Goal: Information Seeking & Learning: Check status

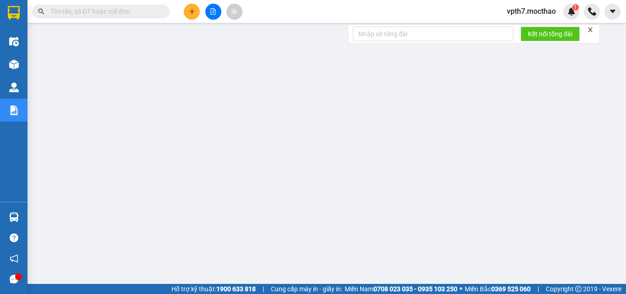
click at [217, 11] on button at bounding box center [213, 12] width 16 height 16
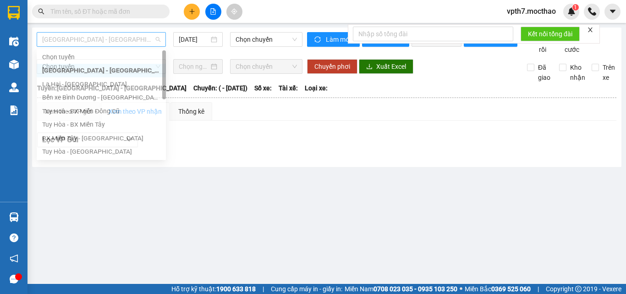
click at [94, 41] on span "[GEOGRAPHIC_DATA] - [GEOGRAPHIC_DATA]" at bounding box center [101, 40] width 118 height 14
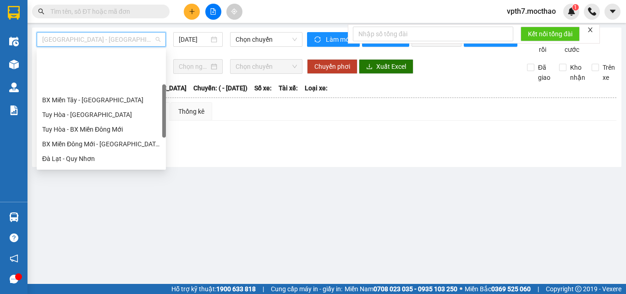
scroll to position [138, 0]
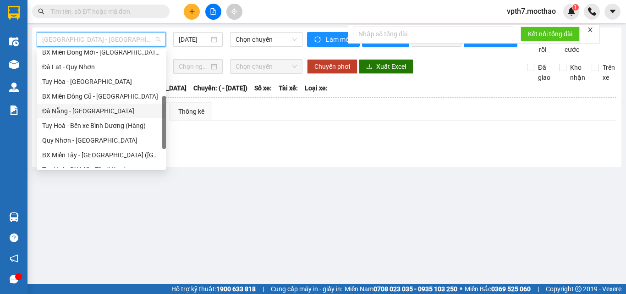
click at [74, 111] on div "Đà Nẵng - [GEOGRAPHIC_DATA]" at bounding box center [101, 111] width 118 height 10
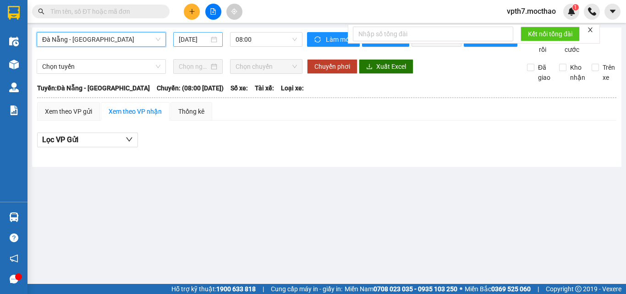
click at [192, 39] on input "[DATE]" at bounding box center [194, 39] width 30 height 10
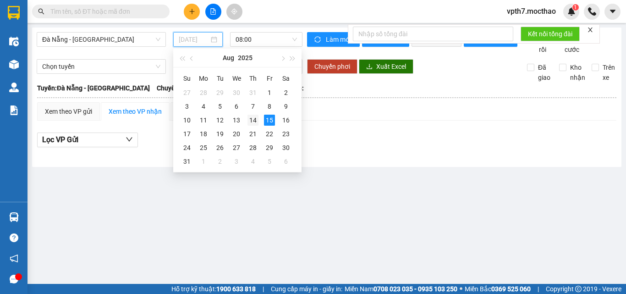
click at [256, 118] on div "14" at bounding box center [253, 120] width 11 height 11
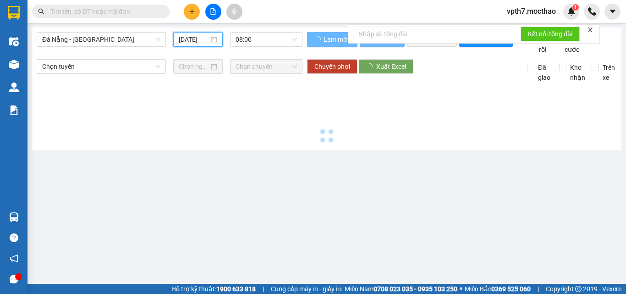
type input "[DATE]"
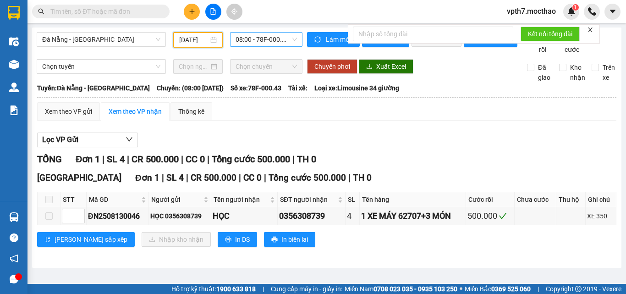
click at [282, 34] on span "08:00 - 78F-000.43" at bounding box center [266, 40] width 61 height 14
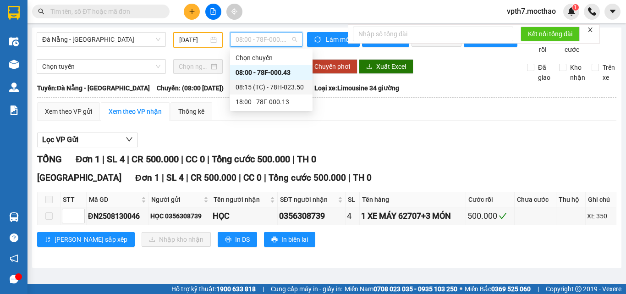
click at [292, 86] on div "08:15 (TC) - 78H-023.50" at bounding box center [272, 87] width 72 height 10
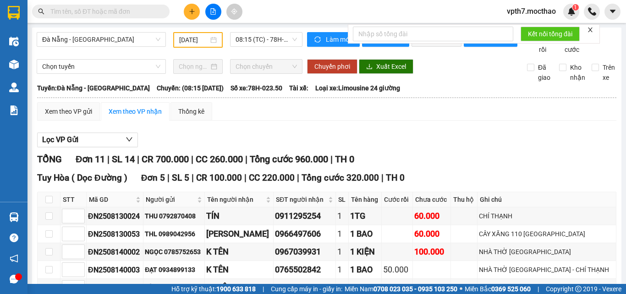
click at [127, 55] on div "Đà Nẵng - Tuy Hoà [DATE] 08:15 (TC) - 78H-023.50" at bounding box center [170, 43] width 266 height 22
click at [117, 34] on span "Đà Nẵng - [GEOGRAPHIC_DATA]" at bounding box center [101, 40] width 118 height 14
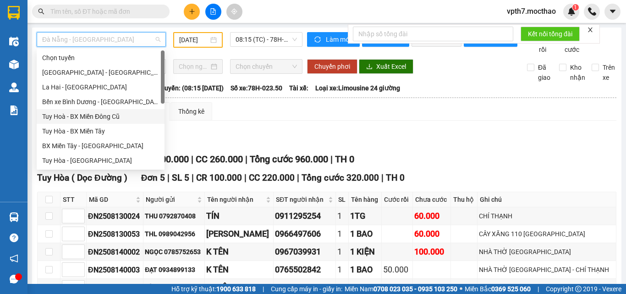
click at [98, 113] on div "Tuy Hoà - BX Miền Đông Cũ" at bounding box center [100, 116] width 117 height 10
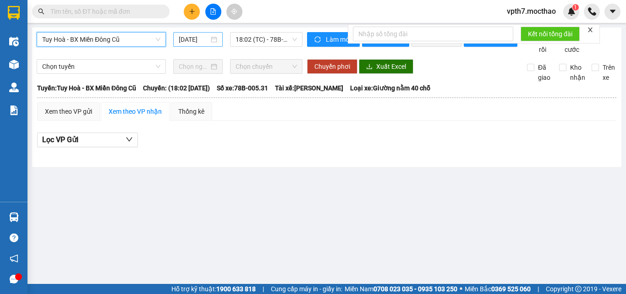
click at [191, 39] on input "[DATE]" at bounding box center [194, 39] width 30 height 10
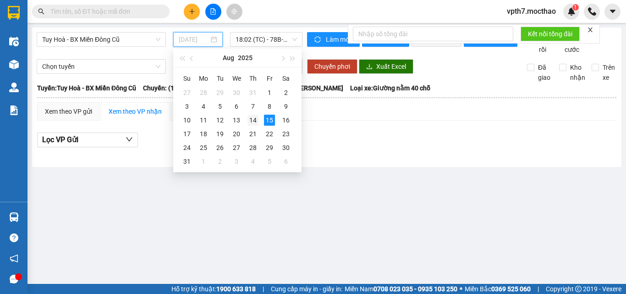
click at [255, 118] on div "14" at bounding box center [253, 120] width 11 height 11
type input "[DATE]"
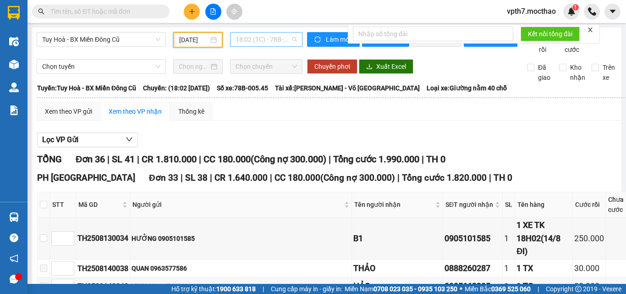
click at [265, 35] on span "18:02 (TC) - 78B-005.45" at bounding box center [266, 40] width 61 height 14
click at [342, 146] on div "Lọc VP Gửi" at bounding box center [371, 140] width 668 height 15
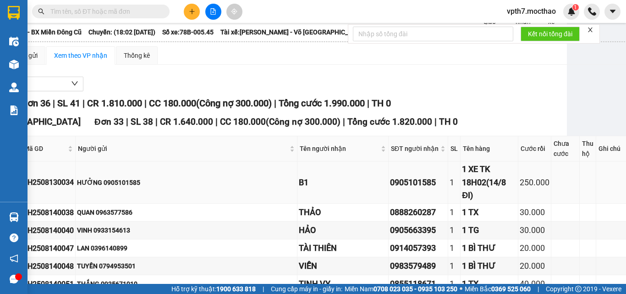
scroll to position [0, 55]
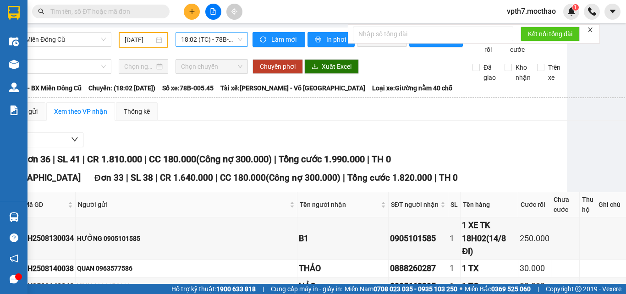
click at [203, 36] on span "18:02 (TC) - 78B-005.45" at bounding box center [211, 40] width 61 height 14
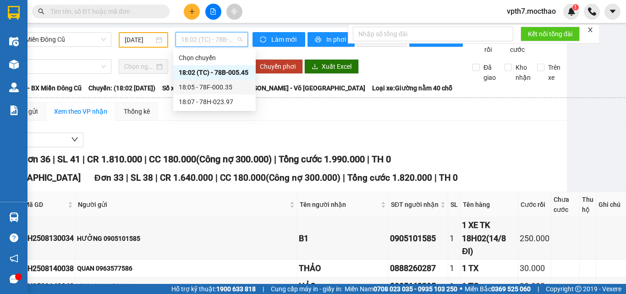
click at [221, 86] on div "18:05 - 78F-000.35" at bounding box center [215, 87] width 72 height 10
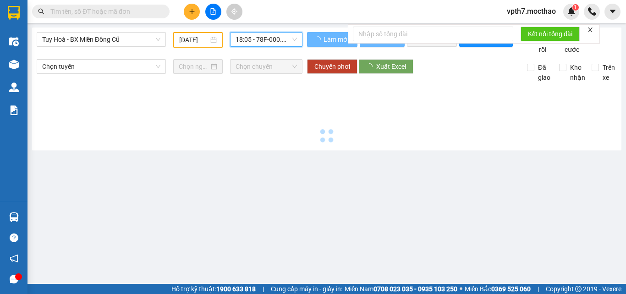
scroll to position [0, 0]
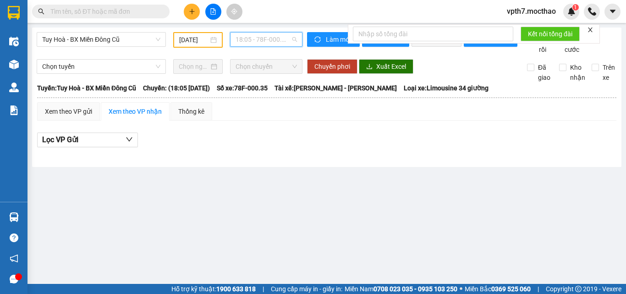
click at [248, 36] on span "18:05 - 78F-000.35" at bounding box center [266, 40] width 61 height 14
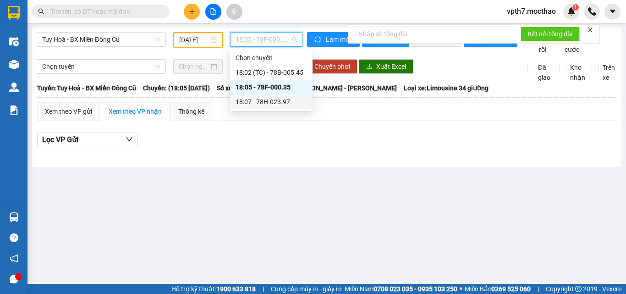
click at [266, 105] on div "18:07 - 78H-023.97" at bounding box center [272, 102] width 72 height 10
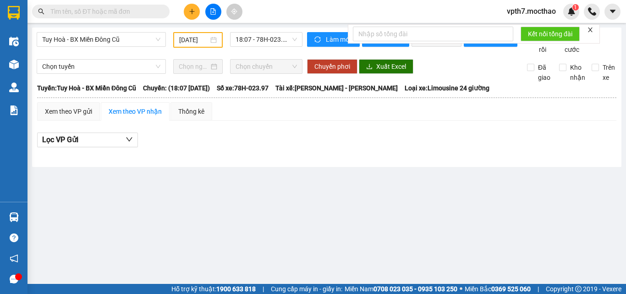
click at [68, 30] on div "Tuy Hoà - BX Miền Đông Cũ [DATE] 18:07 - 78H-023.97 Làm mới In phơi In đơn chọn…" at bounding box center [327, 97] width 590 height 139
click at [107, 38] on span "Tuy Hoà - BX Miền Đông Cũ" at bounding box center [101, 40] width 118 height 14
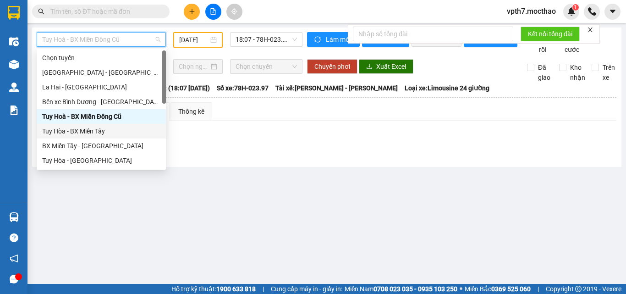
click at [92, 131] on div "Tuy Hòa - BX Miền Tây" at bounding box center [101, 131] width 118 height 10
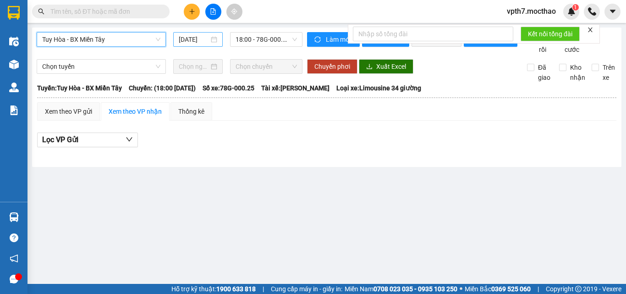
click at [204, 42] on input "[DATE]" at bounding box center [194, 39] width 30 height 10
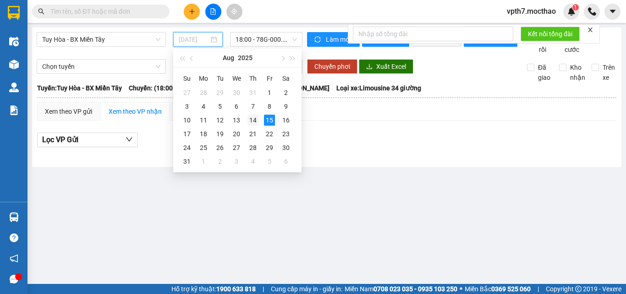
click at [254, 117] on div "14" at bounding box center [253, 120] width 11 height 11
type input "[DATE]"
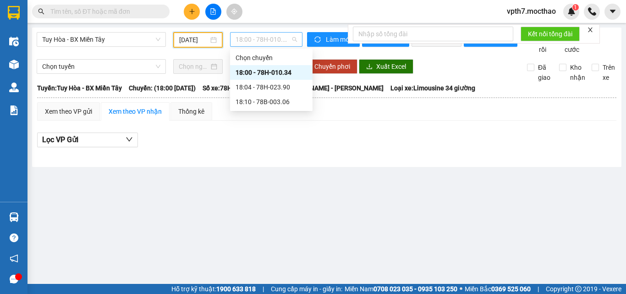
click at [267, 43] on span "18:00 - 78H-010.34" at bounding box center [266, 40] width 61 height 14
click at [260, 86] on div "18:04 - 78H-023.90" at bounding box center [272, 87] width 72 height 10
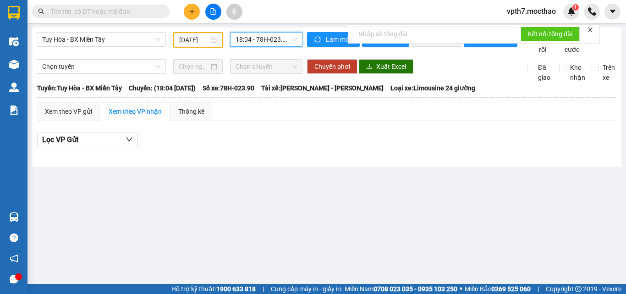
click at [261, 37] on span "18:04 - 78H-023.90" at bounding box center [266, 40] width 61 height 14
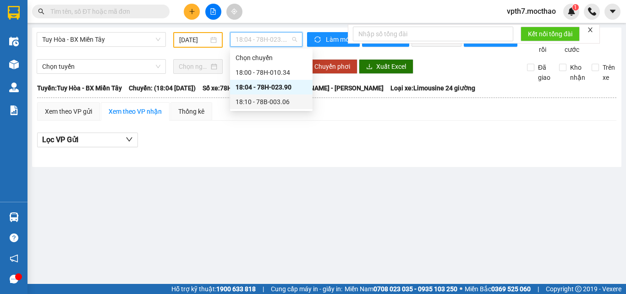
click at [263, 101] on div "18:10 - 78B-003.06" at bounding box center [272, 102] width 72 height 10
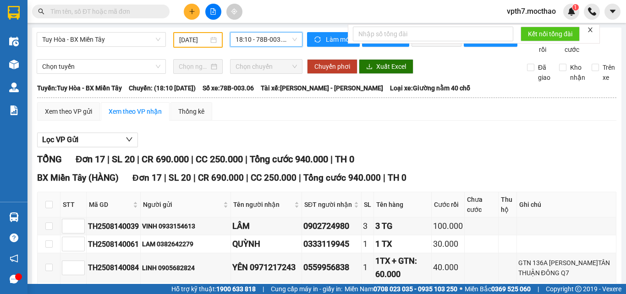
drag, startPoint x: 99, startPoint y: 39, endPoint x: 90, endPoint y: 51, distance: 15.7
click at [99, 39] on span "Tuy Hòa - BX Miền Tây" at bounding box center [101, 40] width 118 height 14
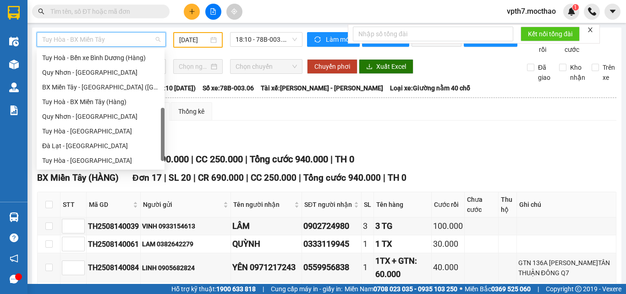
scroll to position [205, 0]
click at [88, 75] on div "Quy Nhơn - [GEOGRAPHIC_DATA]" at bounding box center [100, 72] width 117 height 10
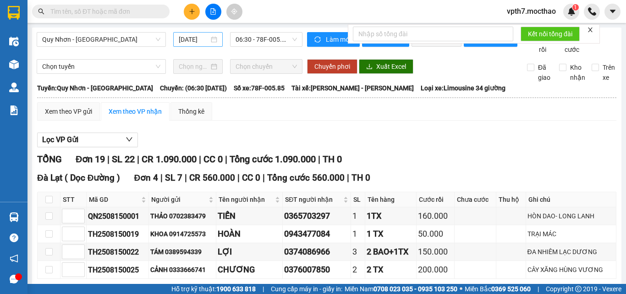
click at [192, 45] on div "[DATE]" at bounding box center [198, 39] width 50 height 15
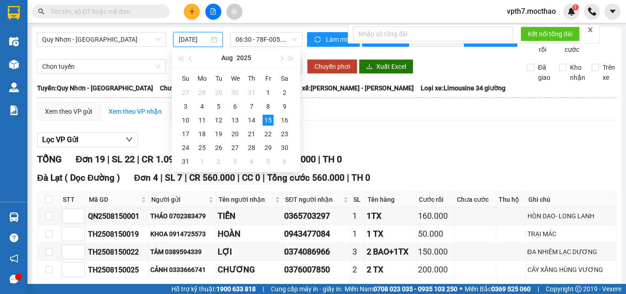
scroll to position [0, 3]
click at [249, 118] on div "14" at bounding box center [251, 120] width 11 height 11
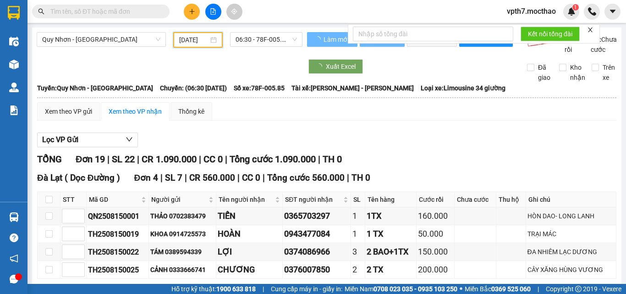
type input "[DATE]"
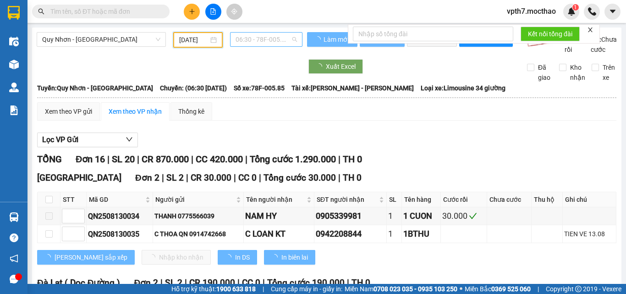
click at [270, 42] on span "06:30 - 78F-005.85" at bounding box center [266, 40] width 61 height 14
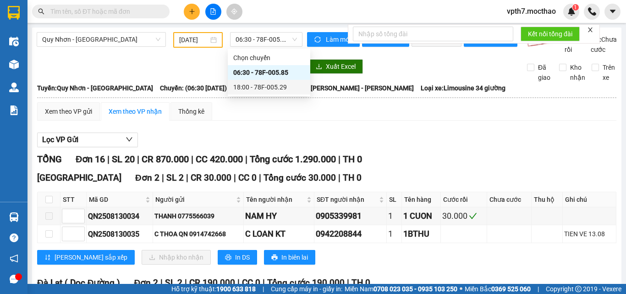
drag, startPoint x: 327, startPoint y: 137, endPoint x: 293, endPoint y: 82, distance: 65.3
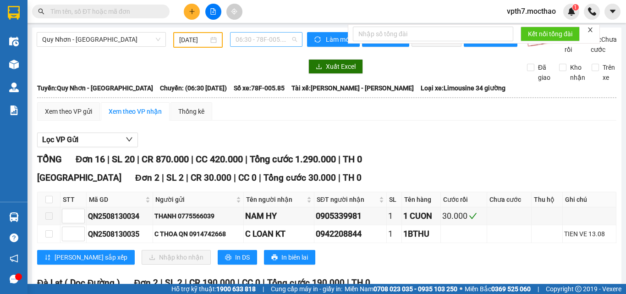
click at [271, 44] on span "06:30 - 78F-005.85" at bounding box center [266, 40] width 61 height 14
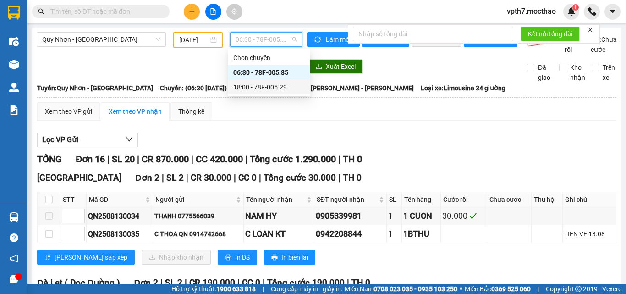
click at [263, 93] on div "18:00 - 78F-005.29" at bounding box center [269, 87] width 83 height 15
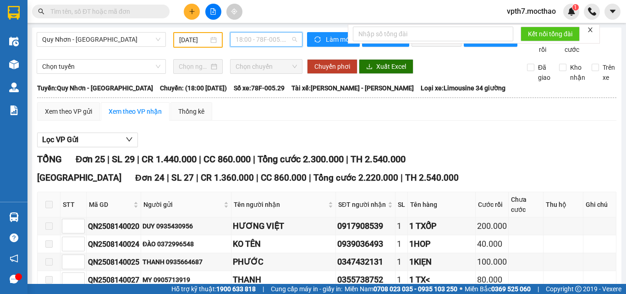
click at [267, 41] on span "18:00 - 78F-005.29" at bounding box center [266, 40] width 61 height 14
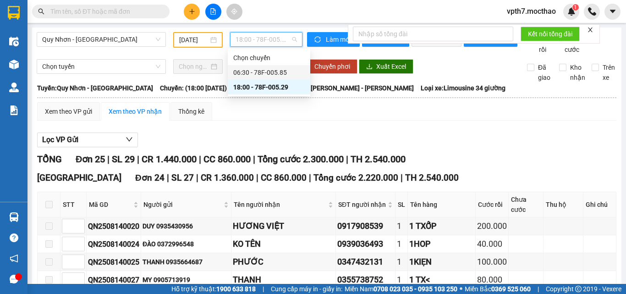
click at [255, 69] on div "06:30 - 78F-005.85" at bounding box center [269, 72] width 72 height 10
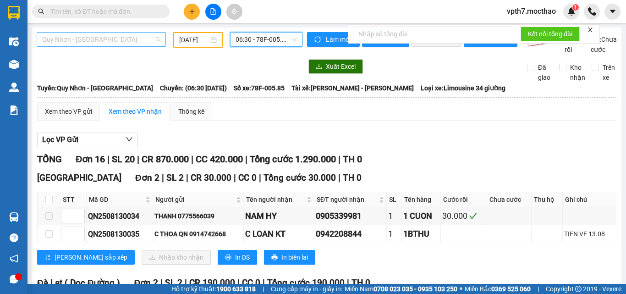
click at [124, 43] on span "Quy Nhơn - [GEOGRAPHIC_DATA]" at bounding box center [101, 40] width 118 height 14
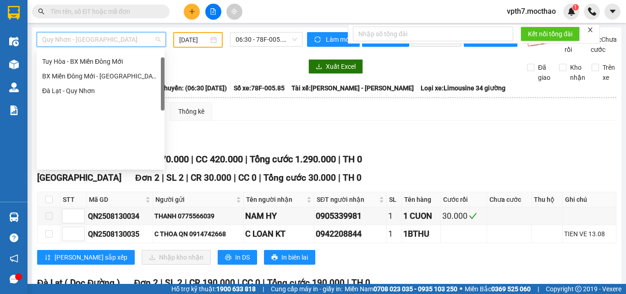
scroll to position [22, 0]
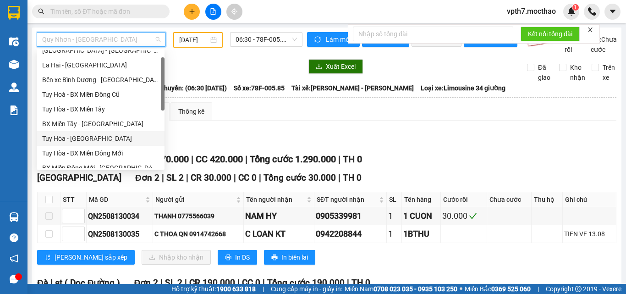
click at [82, 138] on div "Tuy Hòa - [GEOGRAPHIC_DATA]" at bounding box center [100, 138] width 117 height 10
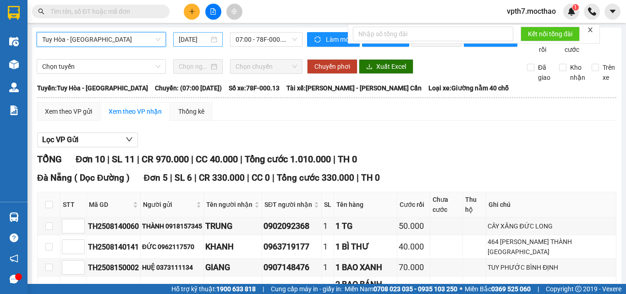
click at [190, 41] on input "[DATE]" at bounding box center [194, 39] width 30 height 10
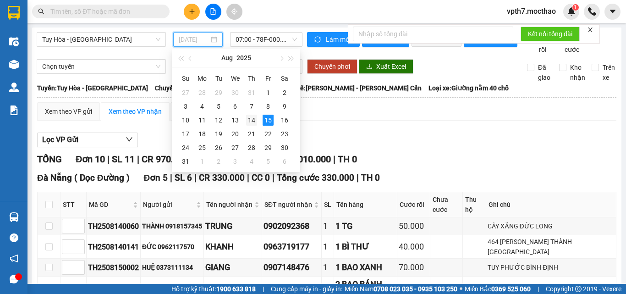
click at [250, 117] on div "14" at bounding box center [251, 120] width 11 height 11
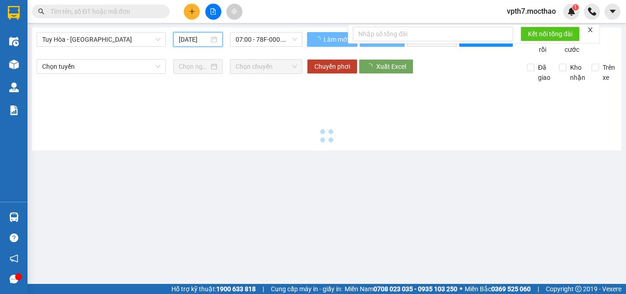
type input "[DATE]"
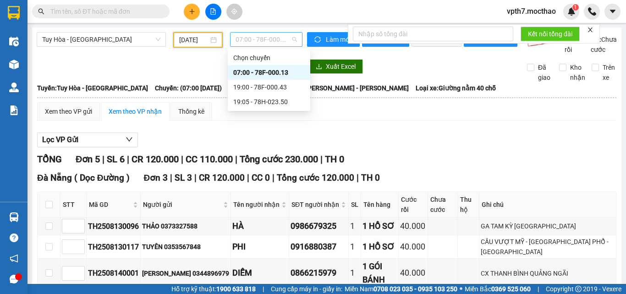
click at [272, 44] on span "07:00 - 78F-000.13" at bounding box center [266, 40] width 61 height 14
click at [260, 91] on div "19:00 - 78F-000.43" at bounding box center [269, 87] width 72 height 10
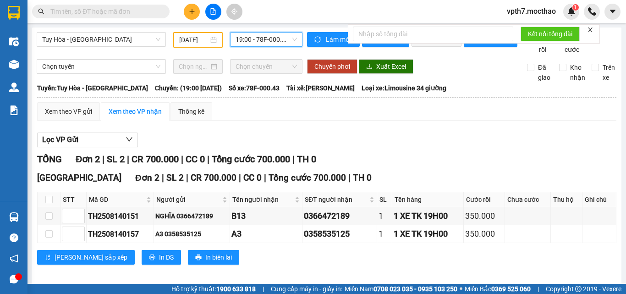
click at [280, 39] on span "19:00 - 78F-000.43" at bounding box center [266, 40] width 61 height 14
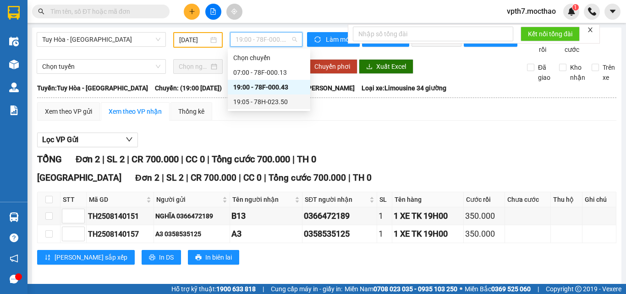
click at [275, 97] on div "19:05 - 78H-023.50" at bounding box center [269, 102] width 72 height 10
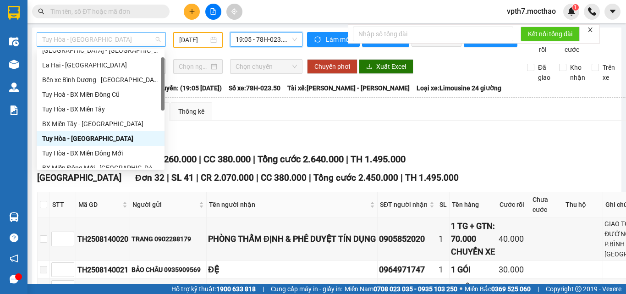
click at [132, 37] on span "Tuy Hòa - [GEOGRAPHIC_DATA]" at bounding box center [101, 40] width 118 height 14
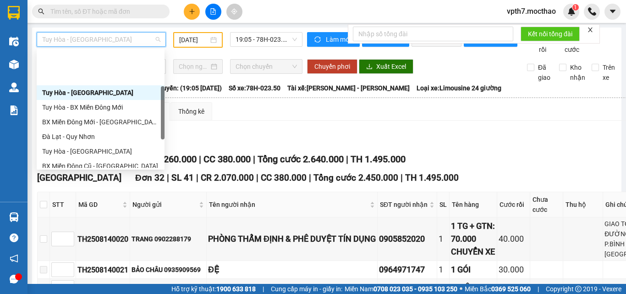
scroll to position [160, 0]
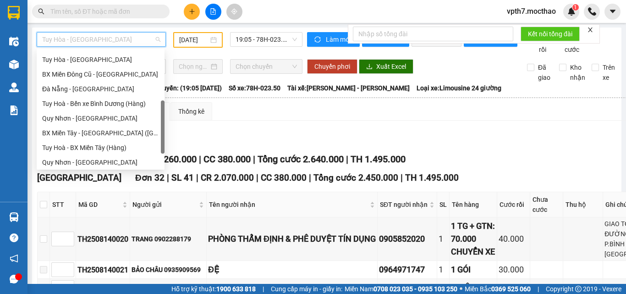
click at [109, 73] on div "BX Miền Đông Cũ - [GEOGRAPHIC_DATA]" at bounding box center [100, 74] width 117 height 10
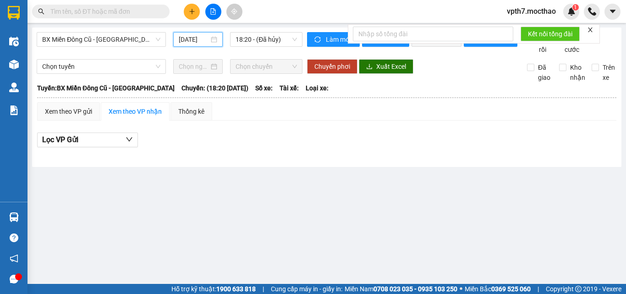
click at [194, 44] on input "[DATE]" at bounding box center [194, 39] width 30 height 10
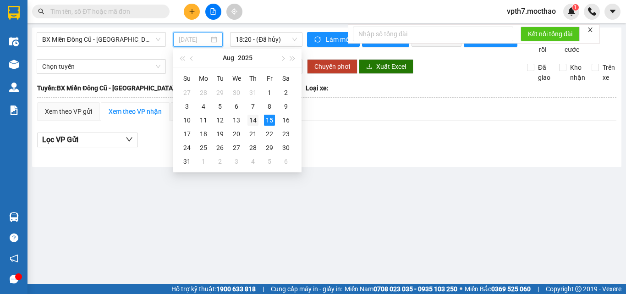
click at [252, 121] on div "14" at bounding box center [253, 120] width 11 height 11
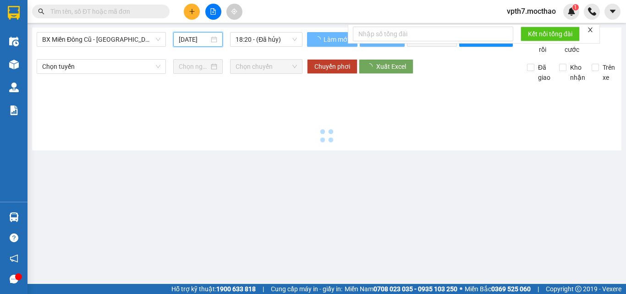
type input "[DATE]"
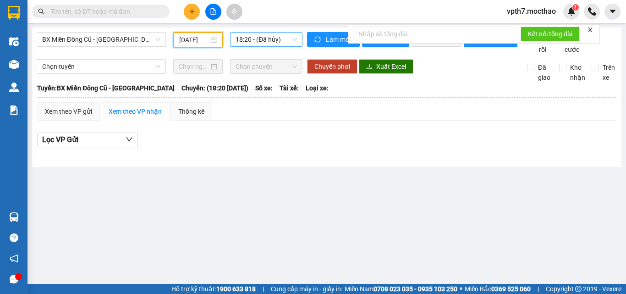
click at [268, 36] on span "18:20 - (Đã hủy)" at bounding box center [266, 40] width 61 height 14
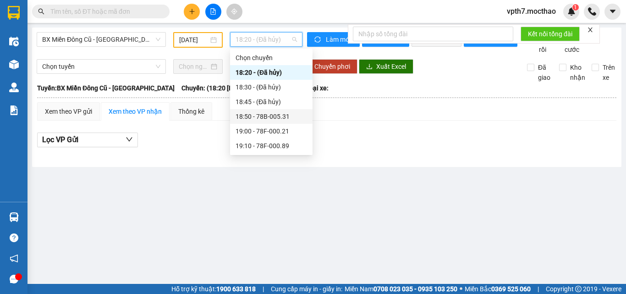
click at [264, 113] on div "18:50 - 78B-005.31" at bounding box center [272, 116] width 72 height 10
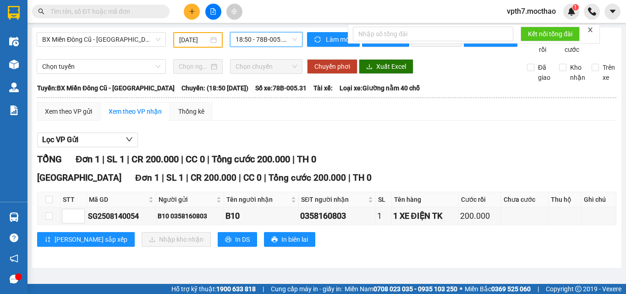
click at [277, 43] on span "18:50 - 78B-005.31" at bounding box center [266, 40] width 61 height 14
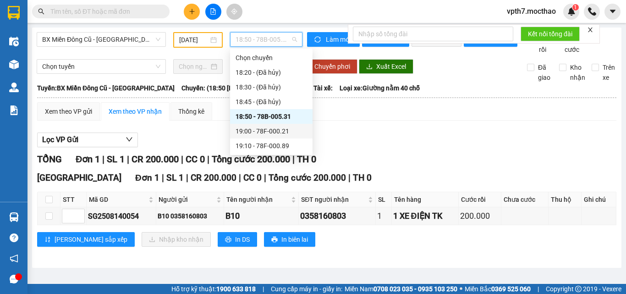
click at [267, 131] on div "19:00 - 78F-000.21" at bounding box center [272, 131] width 72 height 10
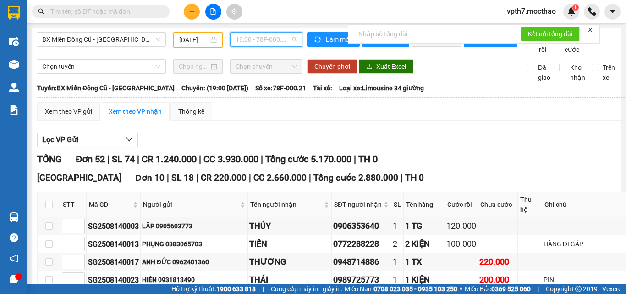
click at [280, 41] on span "19:00 - 78F-000.21" at bounding box center [266, 40] width 61 height 14
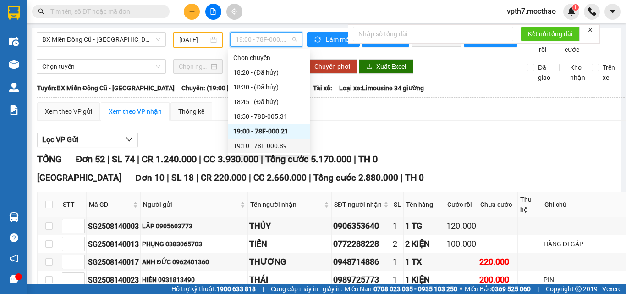
click at [283, 145] on div "19:10 - 78F-000.89" at bounding box center [269, 146] width 72 height 10
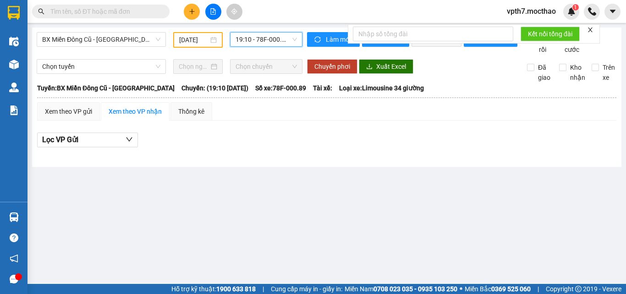
click at [288, 44] on span "19:10 - 78F-000.89" at bounding box center [266, 40] width 61 height 14
click at [112, 41] on span "BX Miền Đông Cũ - [GEOGRAPHIC_DATA]" at bounding box center [101, 40] width 118 height 14
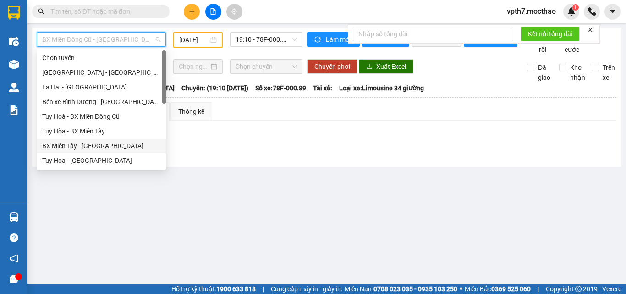
click at [82, 147] on div "BX Miền Tây - [GEOGRAPHIC_DATA]" at bounding box center [101, 146] width 118 height 10
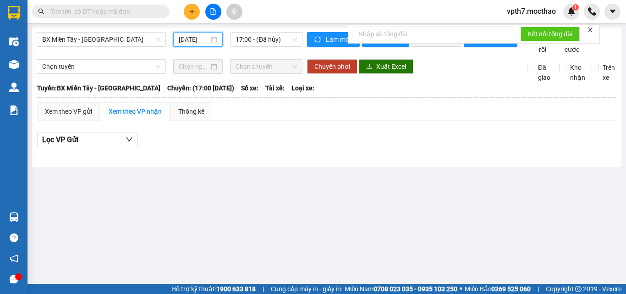
click at [199, 44] on input "[DATE]" at bounding box center [194, 39] width 30 height 10
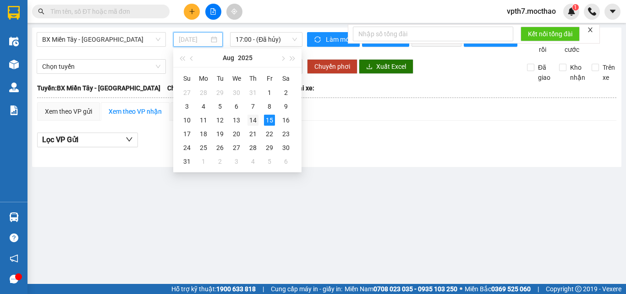
click at [254, 120] on div "14" at bounding box center [253, 120] width 11 height 11
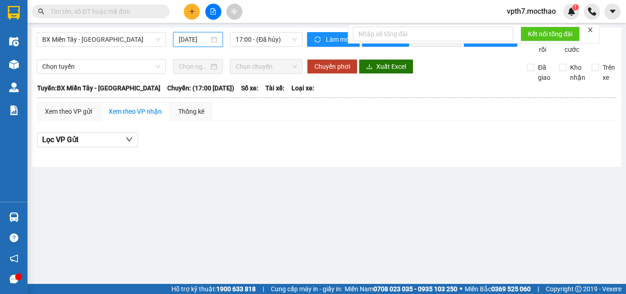
click at [201, 42] on input "[DATE]" at bounding box center [194, 39] width 30 height 10
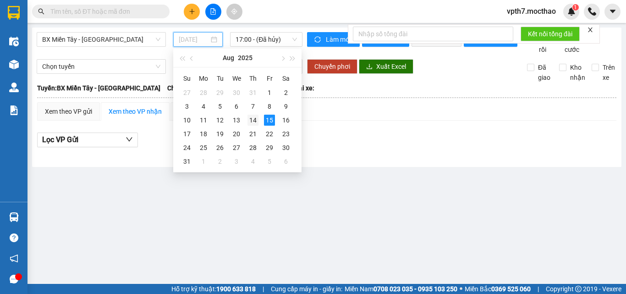
click at [259, 120] on td "14" at bounding box center [253, 120] width 17 height 14
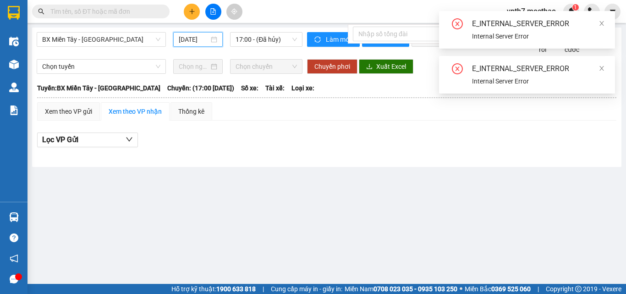
click at [197, 34] on div "[DATE]" at bounding box center [198, 39] width 50 height 15
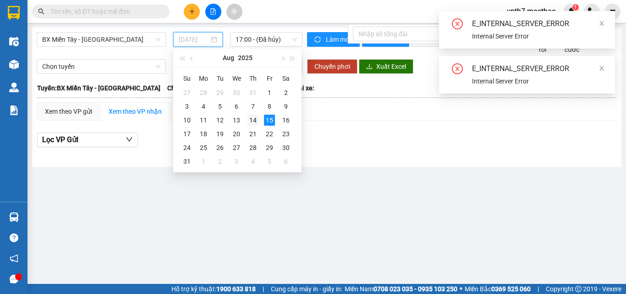
click at [251, 123] on div "14" at bounding box center [253, 120] width 11 height 11
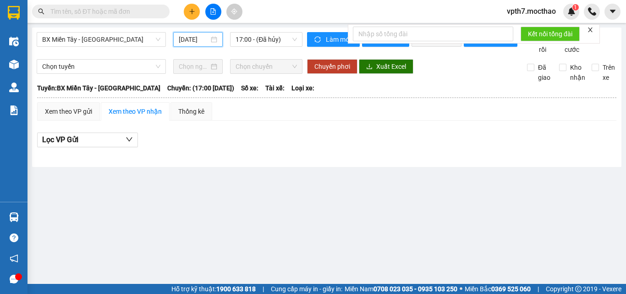
click at [194, 43] on input "[DATE]" at bounding box center [194, 39] width 30 height 10
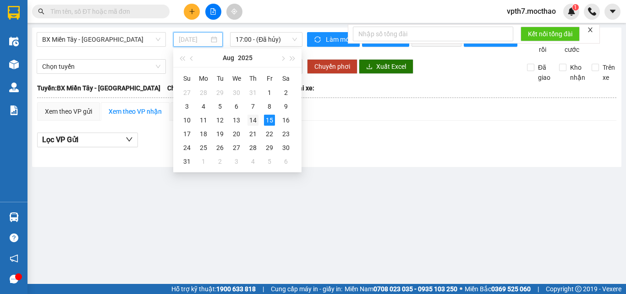
click at [254, 119] on div "14" at bounding box center [253, 120] width 11 height 11
type input "[DATE]"
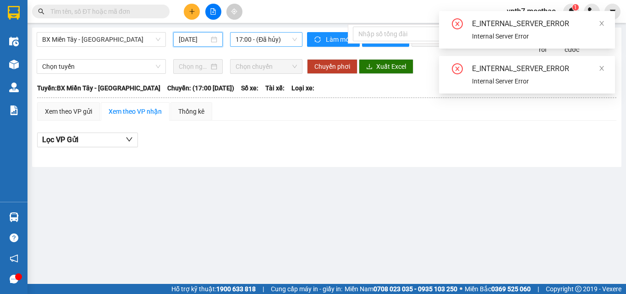
click at [271, 39] on span "17:00 - (Đã hủy)" at bounding box center [266, 40] width 61 height 14
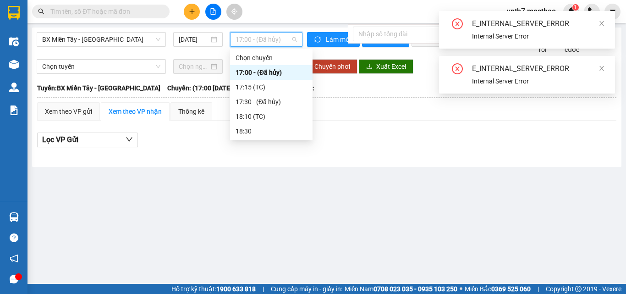
scroll to position [0, 0]
click at [209, 55] on div "BX Miền Tây - [GEOGRAPHIC_DATA] [DATE] 17:00 - (Đã hủy)" at bounding box center [170, 43] width 266 height 22
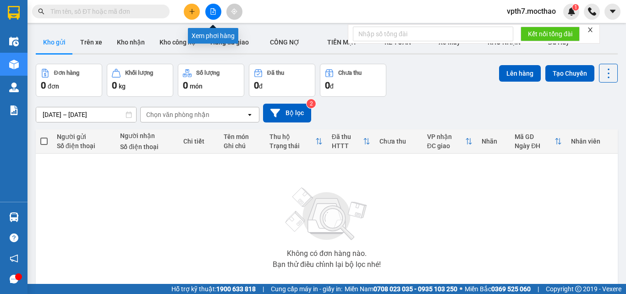
click at [213, 17] on button at bounding box center [213, 12] width 16 height 16
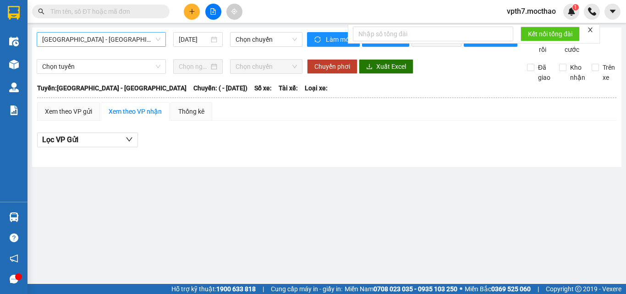
click at [121, 37] on span "[GEOGRAPHIC_DATA] - [GEOGRAPHIC_DATA]" at bounding box center [101, 40] width 118 height 14
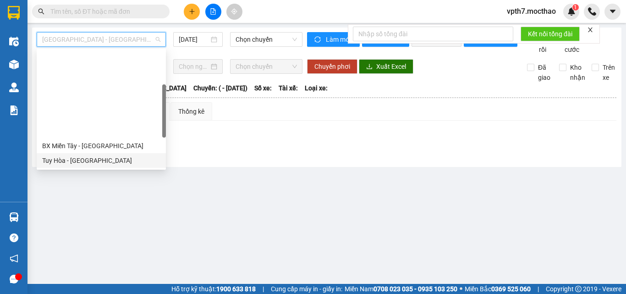
scroll to position [92, 0]
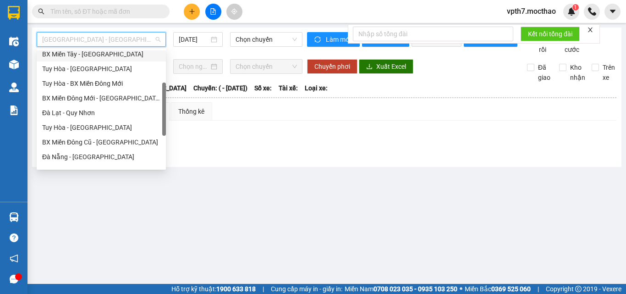
click at [94, 54] on div "BX Miền Tây - [GEOGRAPHIC_DATA]" at bounding box center [101, 54] width 118 height 10
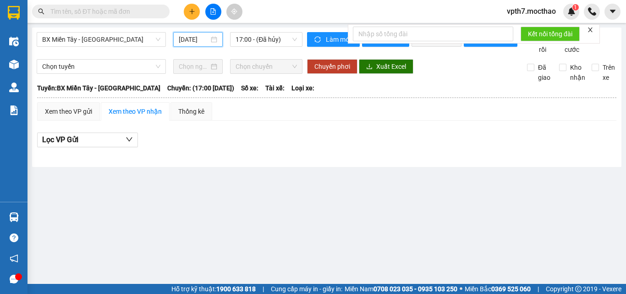
click at [192, 36] on input "[DATE]" at bounding box center [194, 39] width 30 height 10
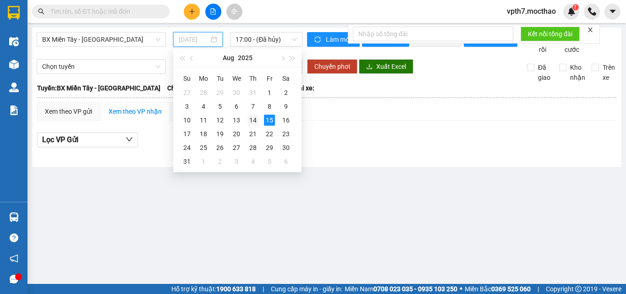
click at [251, 120] on div "14" at bounding box center [253, 120] width 11 height 11
type input "[DATE]"
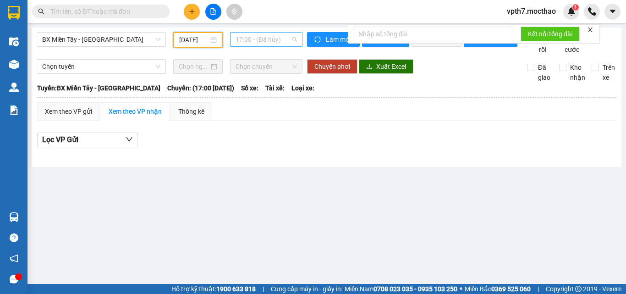
click at [262, 42] on span "17:00 - (Đã hủy)" at bounding box center [266, 40] width 61 height 14
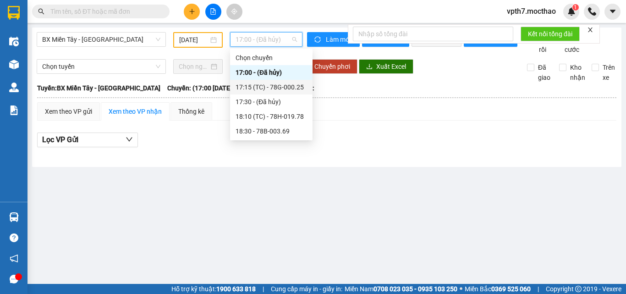
click at [281, 89] on div "17:15 (TC) - 78G-000.25" at bounding box center [272, 87] width 72 height 10
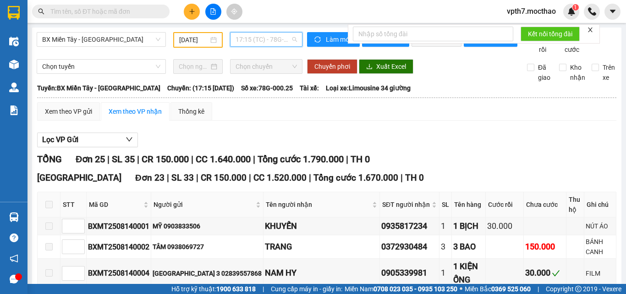
click at [278, 44] on span "17:15 (TC) - 78G-000.25" at bounding box center [266, 40] width 61 height 14
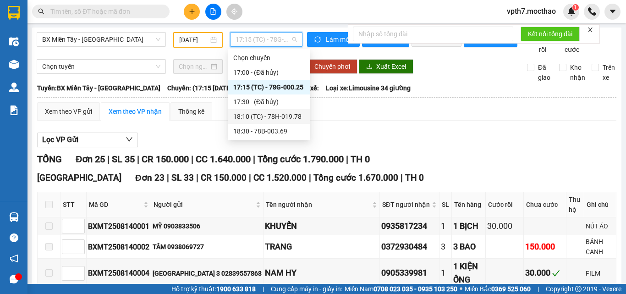
click at [285, 113] on div "18:10 (TC) - 78H-019.78" at bounding box center [269, 116] width 72 height 10
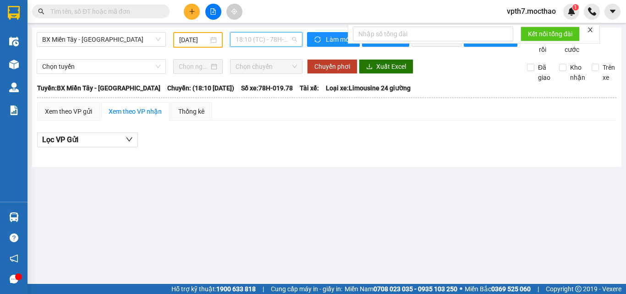
click at [285, 36] on span "18:10 (TC) - 78H-019.78" at bounding box center [266, 40] width 61 height 14
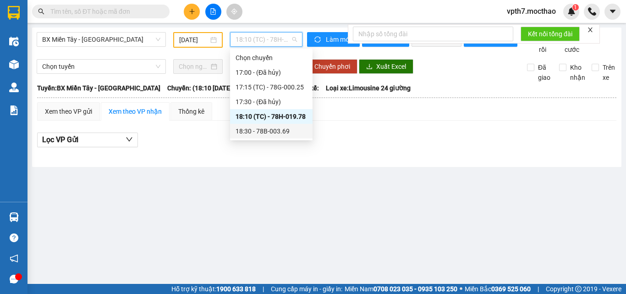
click at [289, 129] on div "18:30 - 78B-003.69" at bounding box center [272, 131] width 72 height 10
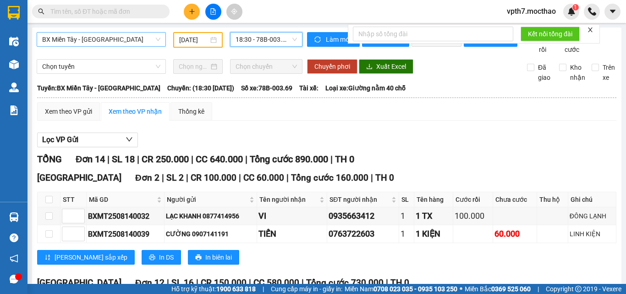
click at [69, 44] on span "BX Miền Tây - [GEOGRAPHIC_DATA]" at bounding box center [101, 40] width 118 height 14
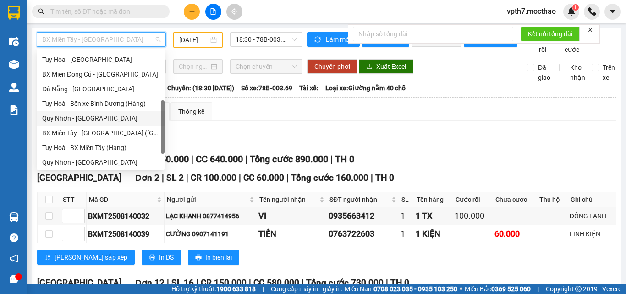
scroll to position [68, 0]
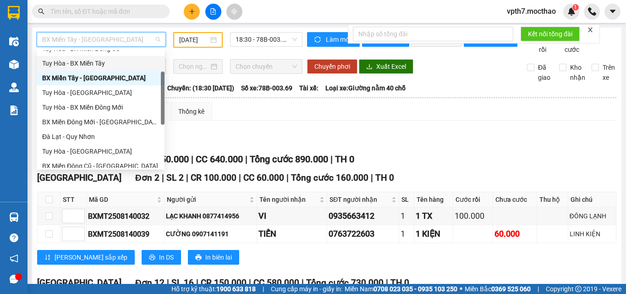
click at [104, 65] on div "Tuy Hòa - BX Miền Tây" at bounding box center [100, 63] width 117 height 10
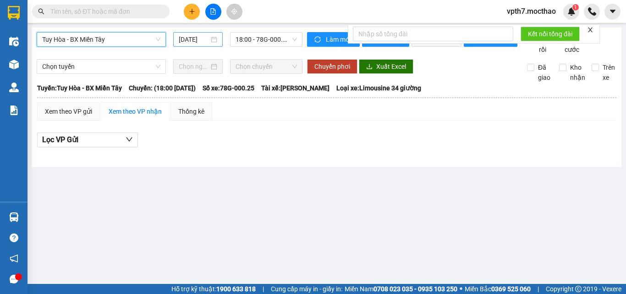
click at [191, 38] on input "[DATE]" at bounding box center [194, 39] width 30 height 10
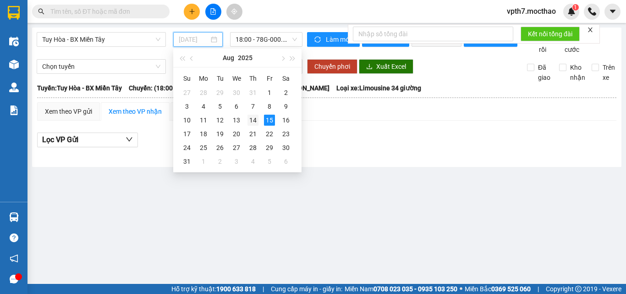
click at [254, 121] on div "14" at bounding box center [253, 120] width 11 height 11
type input "[DATE]"
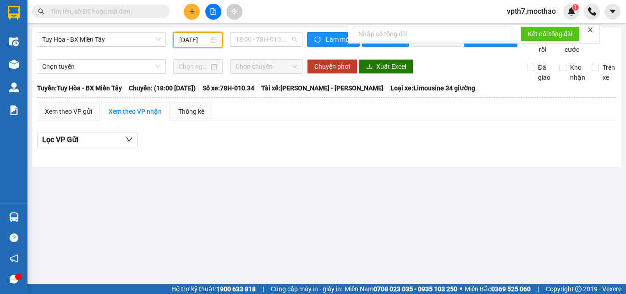
drag, startPoint x: 249, startPoint y: 38, endPoint x: 256, endPoint y: 47, distance: 11.5
click at [248, 38] on span "18:00 - 78H-010.34" at bounding box center [266, 40] width 61 height 14
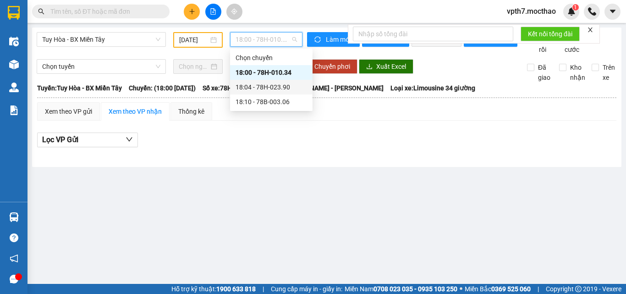
click at [271, 90] on div "18:04 - 78H-023.90" at bounding box center [272, 87] width 72 height 10
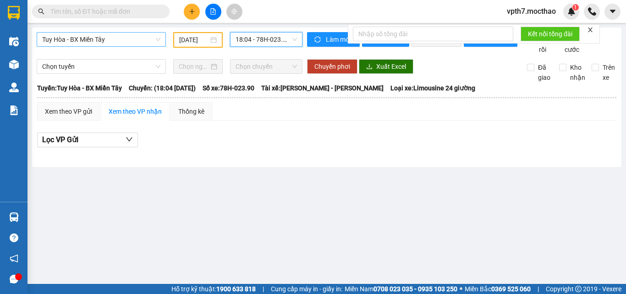
click at [125, 39] on span "Tuy Hòa - BX Miền Tây" at bounding box center [101, 40] width 118 height 14
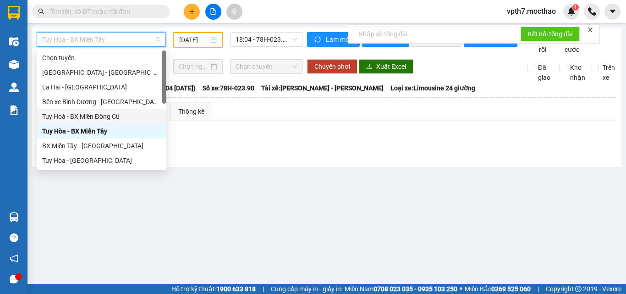
click at [104, 114] on div "Tuy Hoà - BX Miền Đông Cũ" at bounding box center [101, 116] width 118 height 10
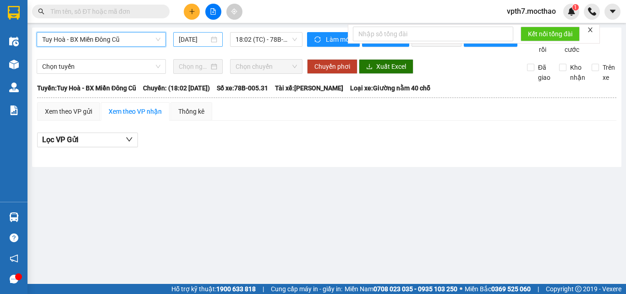
click at [201, 36] on input "[DATE]" at bounding box center [194, 39] width 30 height 10
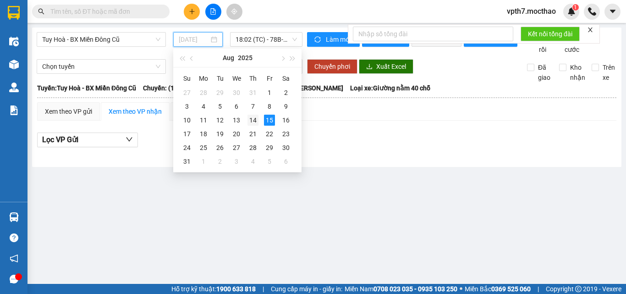
click at [253, 121] on div "14" at bounding box center [253, 120] width 11 height 11
type input "[DATE]"
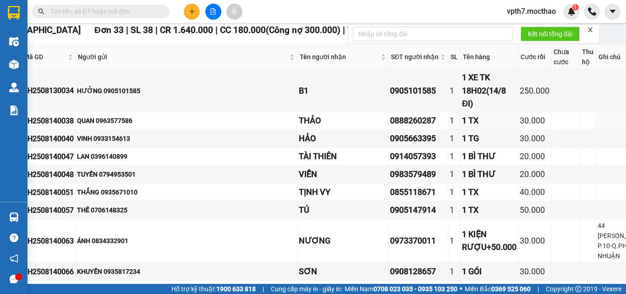
scroll to position [0, 55]
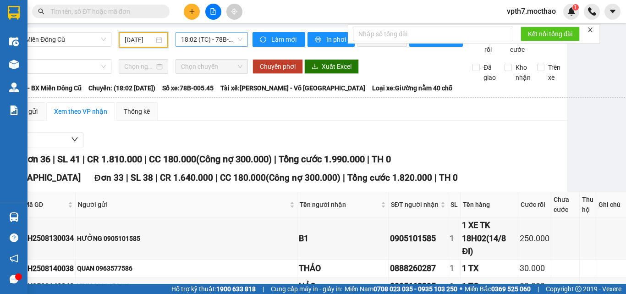
click at [226, 43] on span "18:02 (TC) - 78B-005.45" at bounding box center [211, 40] width 61 height 14
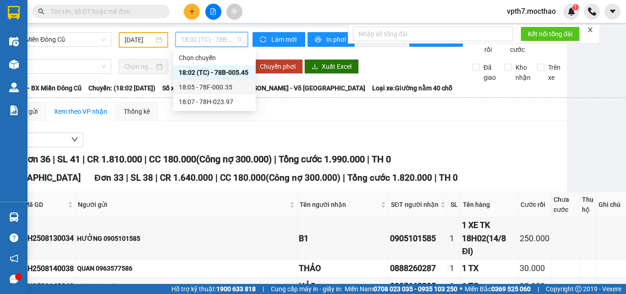
click at [226, 87] on div "18:05 - 78F-000.35" at bounding box center [215, 87] width 72 height 10
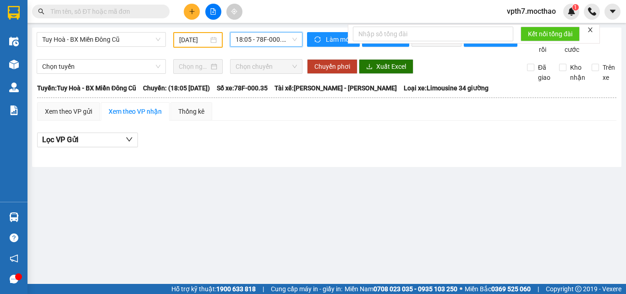
click at [275, 37] on span "18:05 - 78F-000.35" at bounding box center [266, 40] width 61 height 14
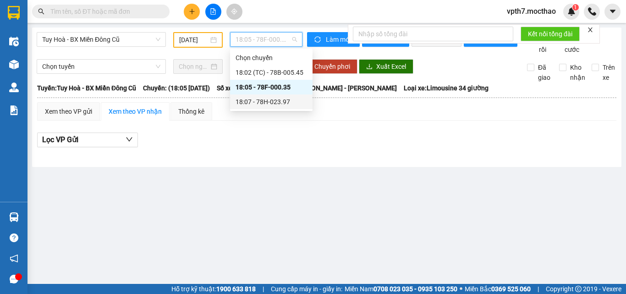
click at [261, 101] on div "18:07 - 78H-023.97" at bounding box center [272, 102] width 72 height 10
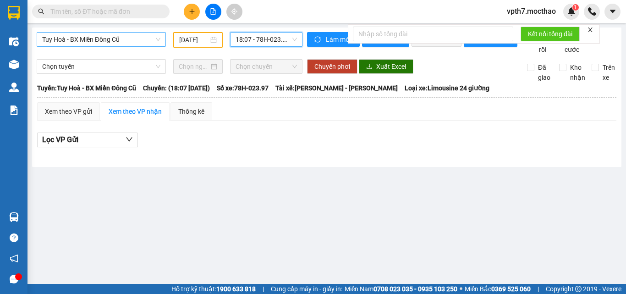
click at [124, 42] on span "Tuy Hoà - BX Miền Đông Cũ" at bounding box center [101, 40] width 118 height 14
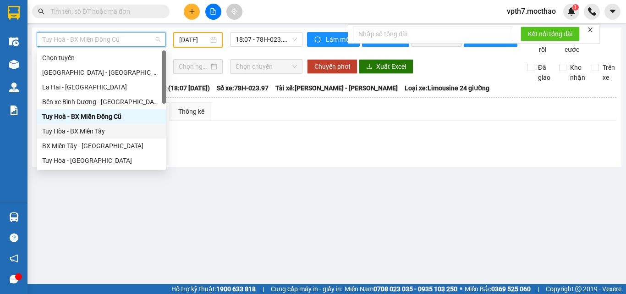
click at [105, 136] on div "Tuy Hòa - BX Miền Tây" at bounding box center [101, 131] width 118 height 10
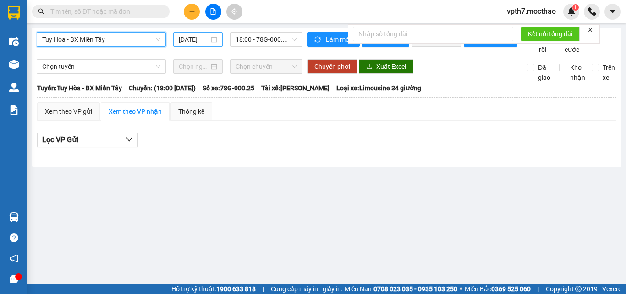
click at [191, 40] on input "[DATE]" at bounding box center [194, 39] width 30 height 10
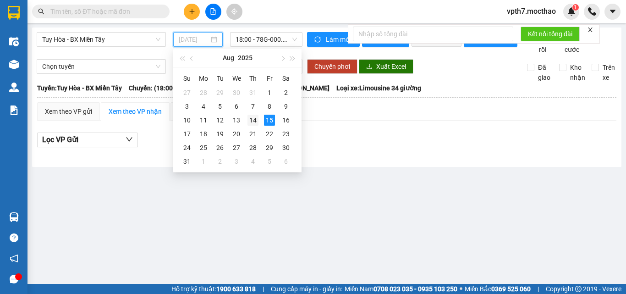
click at [250, 119] on div "14" at bounding box center [253, 120] width 11 height 11
type input "[DATE]"
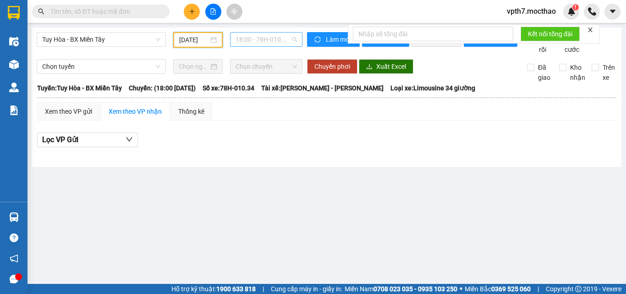
drag, startPoint x: 263, startPoint y: 39, endPoint x: 266, endPoint y: 68, distance: 29.5
click at [263, 38] on span "18:00 - 78H-010.34" at bounding box center [266, 40] width 61 height 14
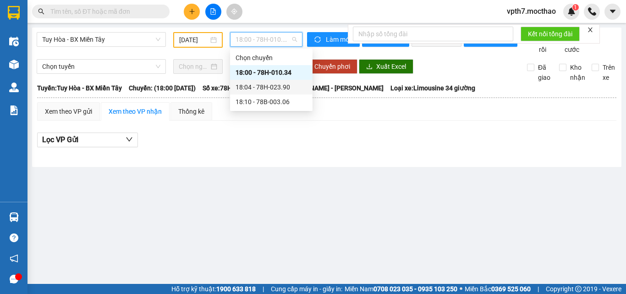
click at [266, 89] on div "18:04 - 78H-023.90" at bounding box center [272, 87] width 72 height 10
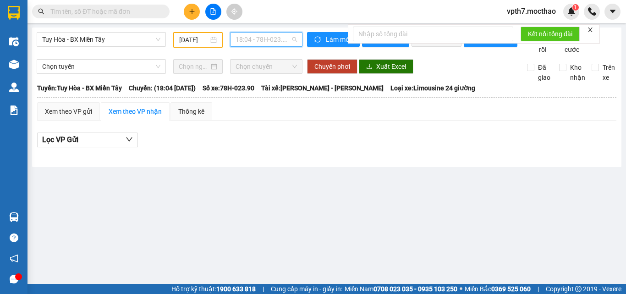
click at [276, 42] on span "18:04 - 78H-023.90" at bounding box center [266, 40] width 61 height 14
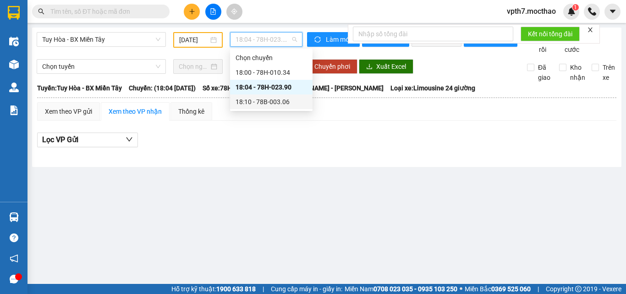
click at [275, 96] on div "18:10 - 78B-003.06" at bounding box center [271, 101] width 83 height 15
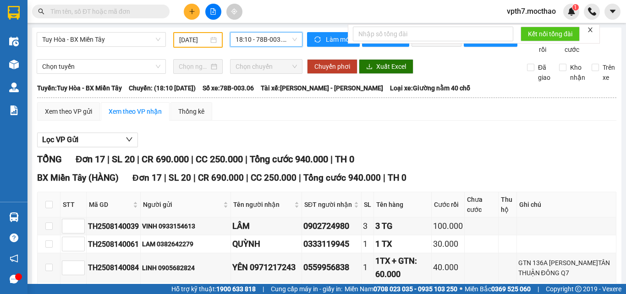
click at [232, 39] on div "18:10 - 78B-003.06" at bounding box center [266, 39] width 72 height 15
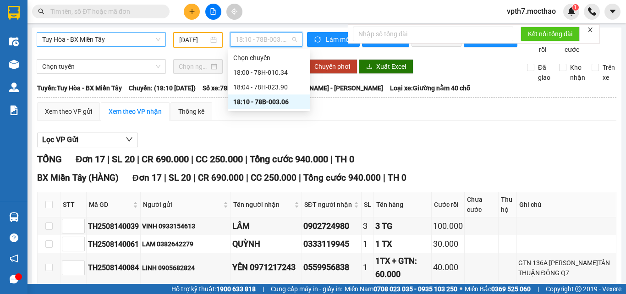
click at [109, 33] on span "Tuy Hòa - BX Miền Tây" at bounding box center [101, 40] width 118 height 14
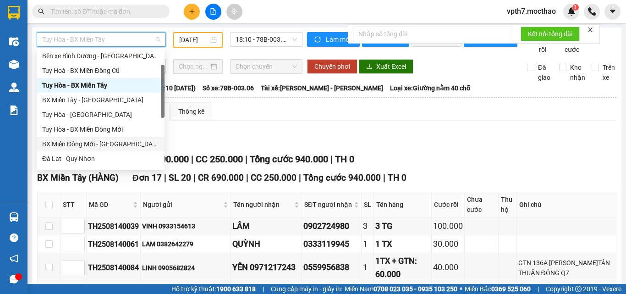
scroll to position [183, 0]
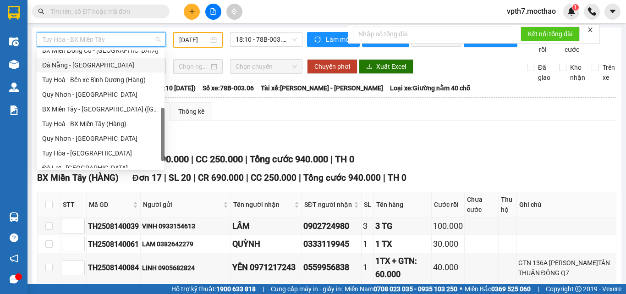
click at [50, 64] on div "Đà Nẵng - [GEOGRAPHIC_DATA]" at bounding box center [100, 65] width 117 height 10
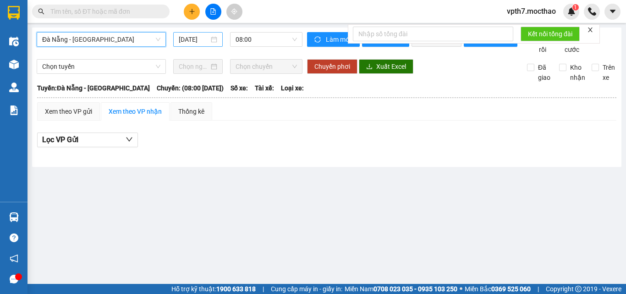
click at [194, 38] on input "[DATE]" at bounding box center [194, 39] width 30 height 10
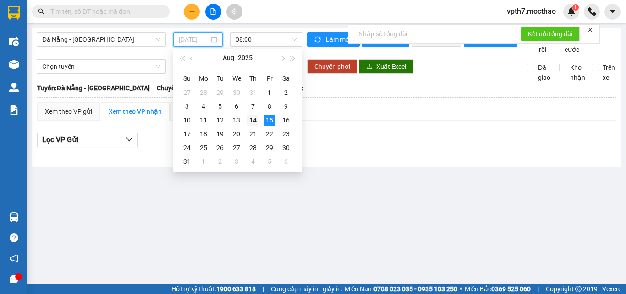
click at [254, 121] on div "14" at bounding box center [253, 120] width 11 height 11
type input "[DATE]"
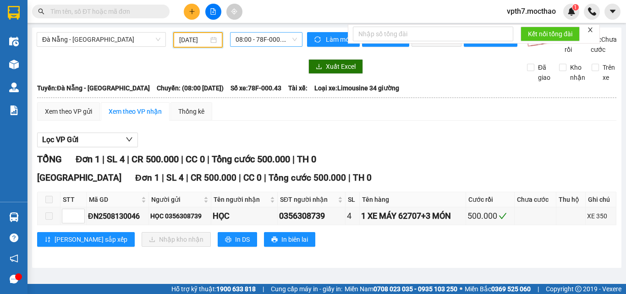
click at [271, 36] on span "08:00 - 78F-000.43" at bounding box center [266, 40] width 61 height 14
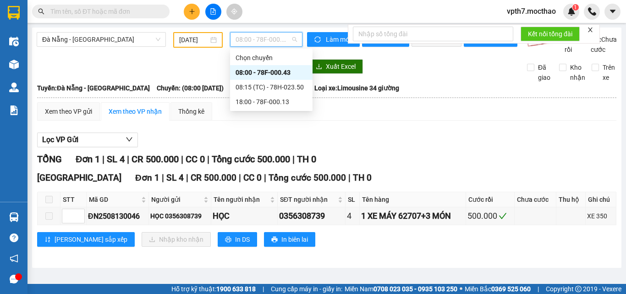
click at [518, 164] on div "TỔNG Đơn 1 | SL 4 | CR 500.000 | CC 0 | Tổng cước 500.000 | TH 0" at bounding box center [327, 159] width 580 height 14
click at [267, 44] on span "08:00 - 78F-000.43" at bounding box center [266, 40] width 61 height 14
click at [271, 85] on div "08:15 (TC) - 78H-023.50" at bounding box center [272, 87] width 72 height 10
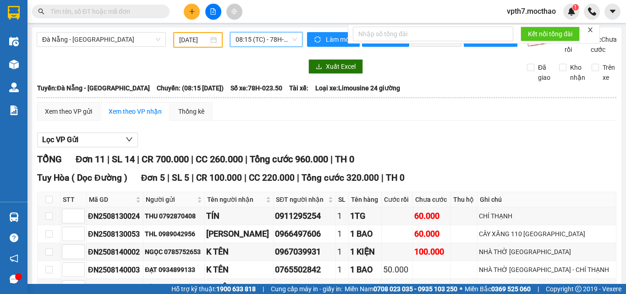
click at [276, 38] on span "08:15 (TC) - 78H-023.50" at bounding box center [266, 40] width 61 height 14
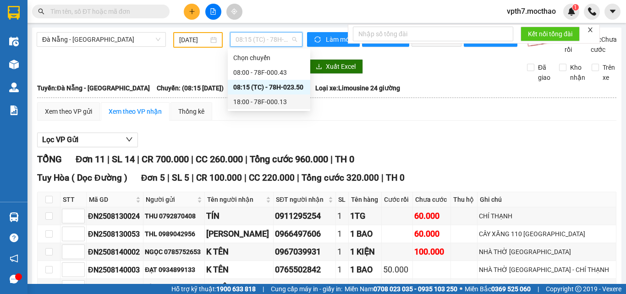
click at [271, 104] on div "18:00 - 78F-000.13" at bounding box center [269, 102] width 72 height 10
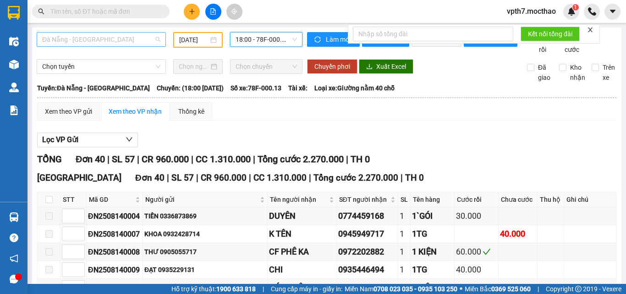
click at [86, 44] on span "Đà Nẵng - [GEOGRAPHIC_DATA]" at bounding box center [101, 40] width 118 height 14
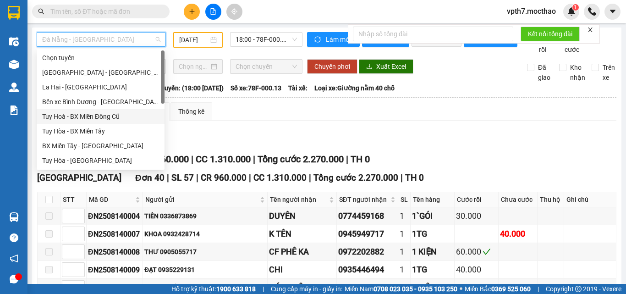
click at [103, 116] on div "Tuy Hoà - BX Miền Đông Cũ" at bounding box center [100, 116] width 117 height 10
type input "[DATE]"
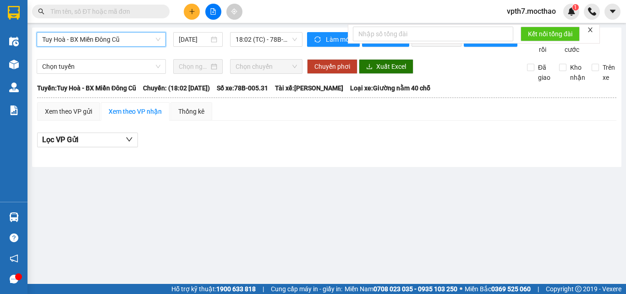
click at [99, 34] on span "Tuy Hoà - BX Miền Đông Cũ" at bounding box center [101, 40] width 118 height 14
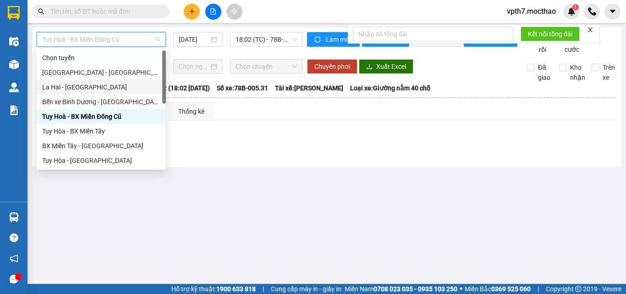
scroll to position [46, 0]
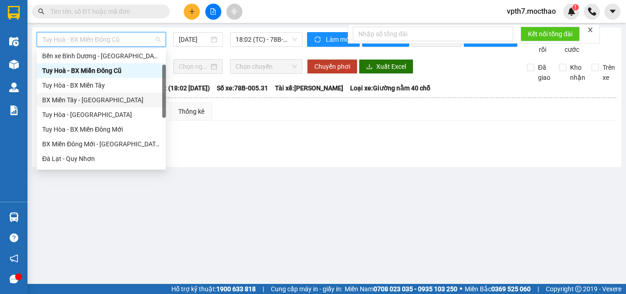
click at [77, 97] on div "BX Miền Tây - [GEOGRAPHIC_DATA]" at bounding box center [101, 100] width 118 height 10
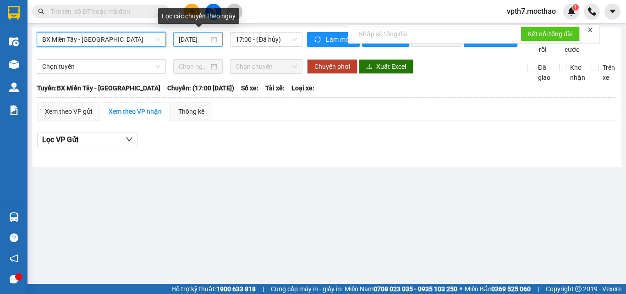
click at [194, 43] on input "[DATE]" at bounding box center [194, 39] width 30 height 10
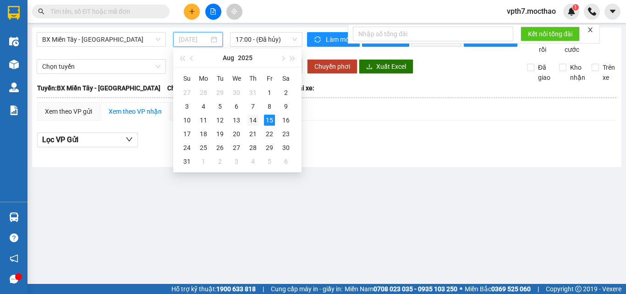
click at [255, 121] on div "14" at bounding box center [253, 120] width 11 height 11
type input "[DATE]"
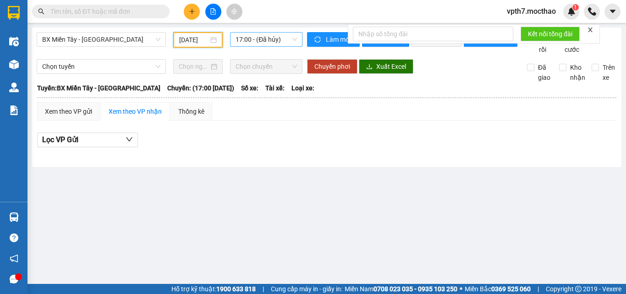
click at [266, 39] on span "17:00 - (Đã hủy)" at bounding box center [266, 40] width 61 height 14
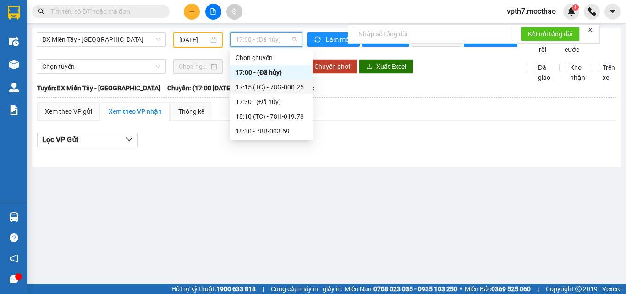
click at [287, 84] on div "17:15 (TC) - 78G-000.25" at bounding box center [272, 87] width 72 height 10
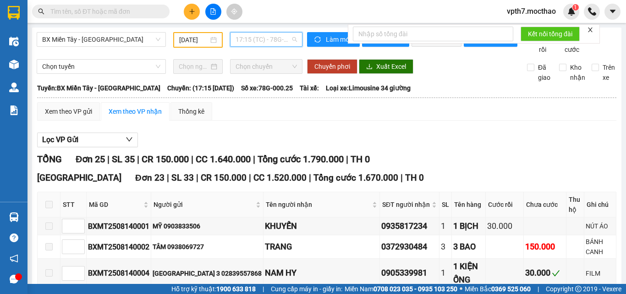
click at [279, 40] on span "17:15 (TC) - 78G-000.25" at bounding box center [266, 40] width 61 height 14
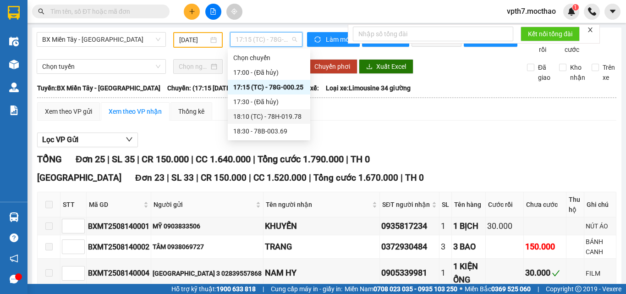
click at [290, 111] on div "18:10 (TC) - 78H-019.78" at bounding box center [269, 116] width 72 height 10
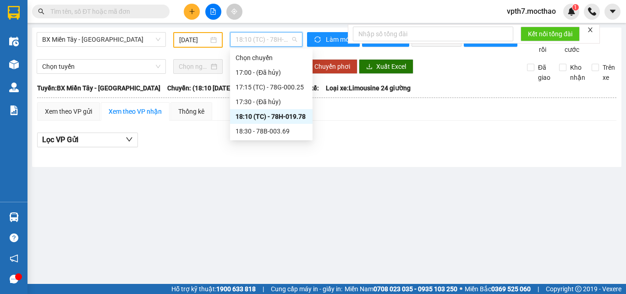
click at [272, 36] on span "18:10 (TC) - 78H-019.78" at bounding box center [266, 40] width 61 height 14
click at [283, 135] on div "18:30 - 78B-003.69" at bounding box center [272, 131] width 72 height 10
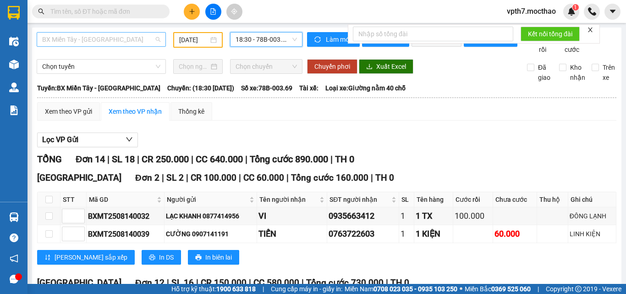
click at [129, 40] on span "BX Miền Tây - [GEOGRAPHIC_DATA]" at bounding box center [101, 40] width 118 height 14
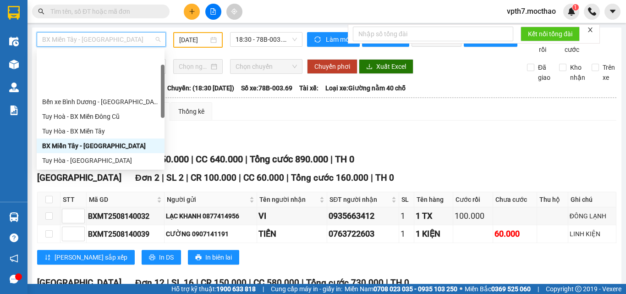
scroll to position [92, 0]
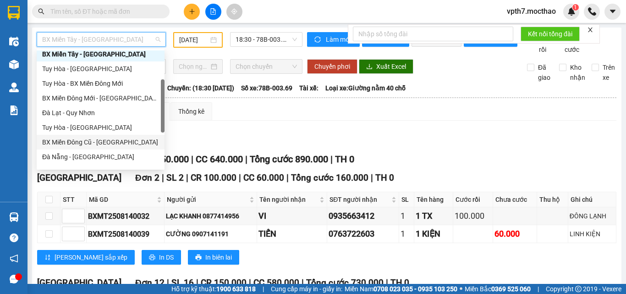
click at [105, 143] on div "BX Miền Đông Cũ - [GEOGRAPHIC_DATA]" at bounding box center [100, 142] width 117 height 10
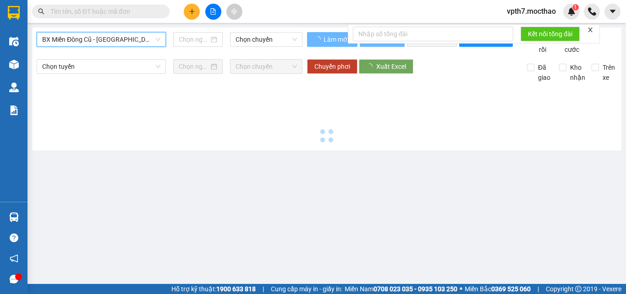
type input "[DATE]"
